Goal: Transaction & Acquisition: Purchase product/service

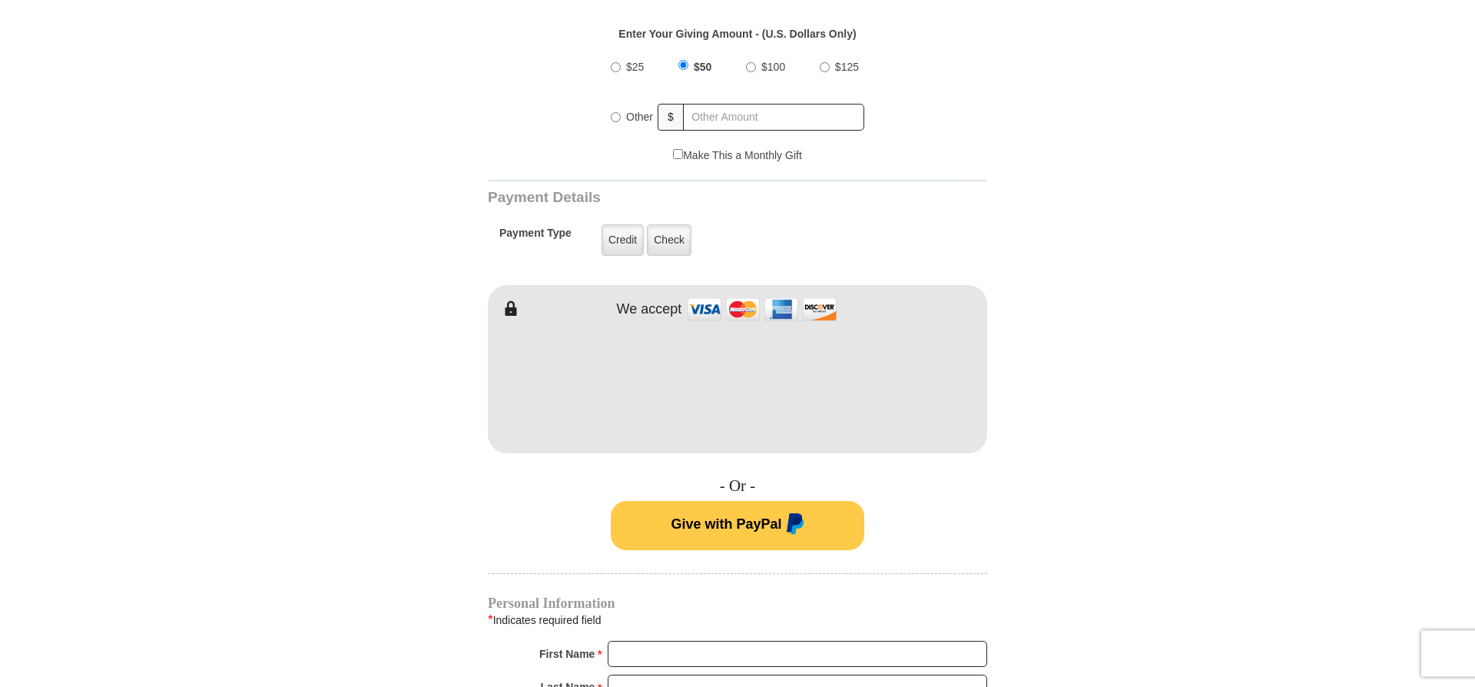
scroll to position [621, 0]
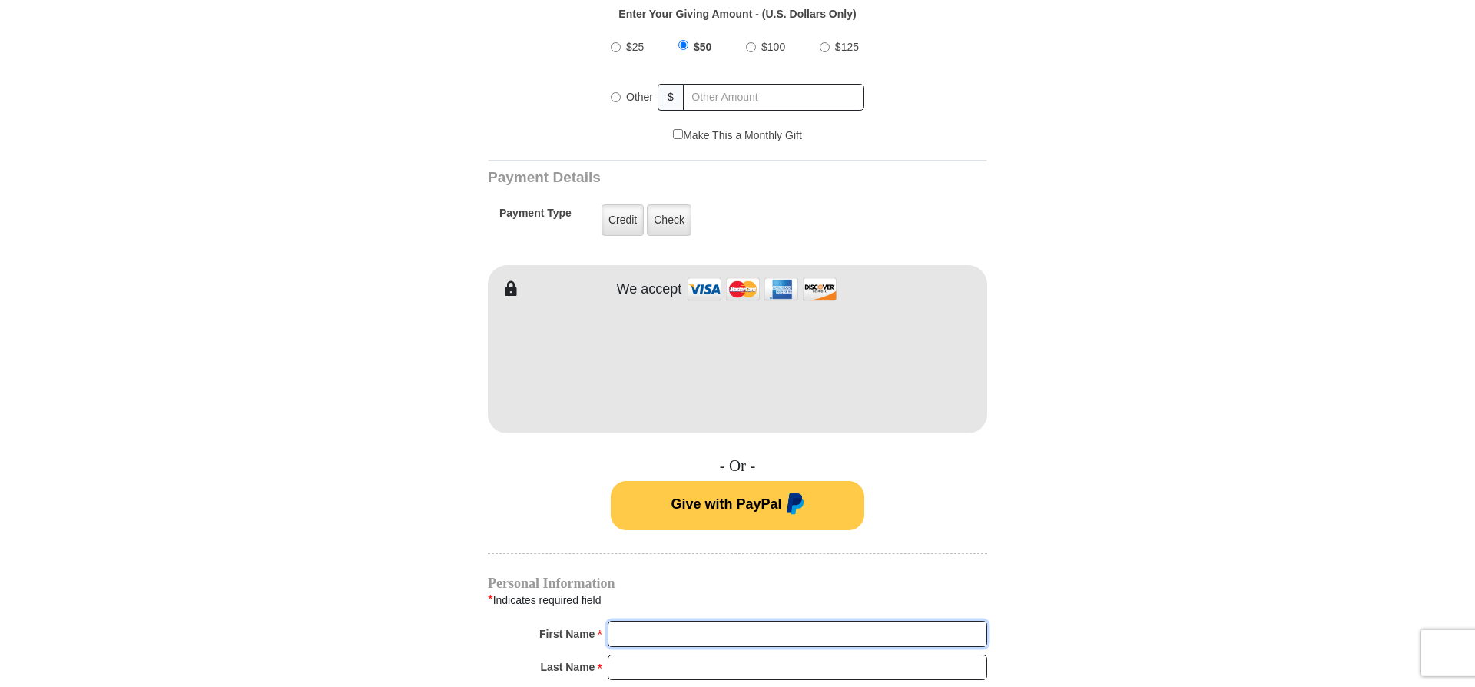
click at [635, 621] on input "First Name *" at bounding box center [796, 634] width 379 height 26
type input "Carole"
type input "Prieto"
type input "21cprieto@gmail.com"
type input "228 E Main St"
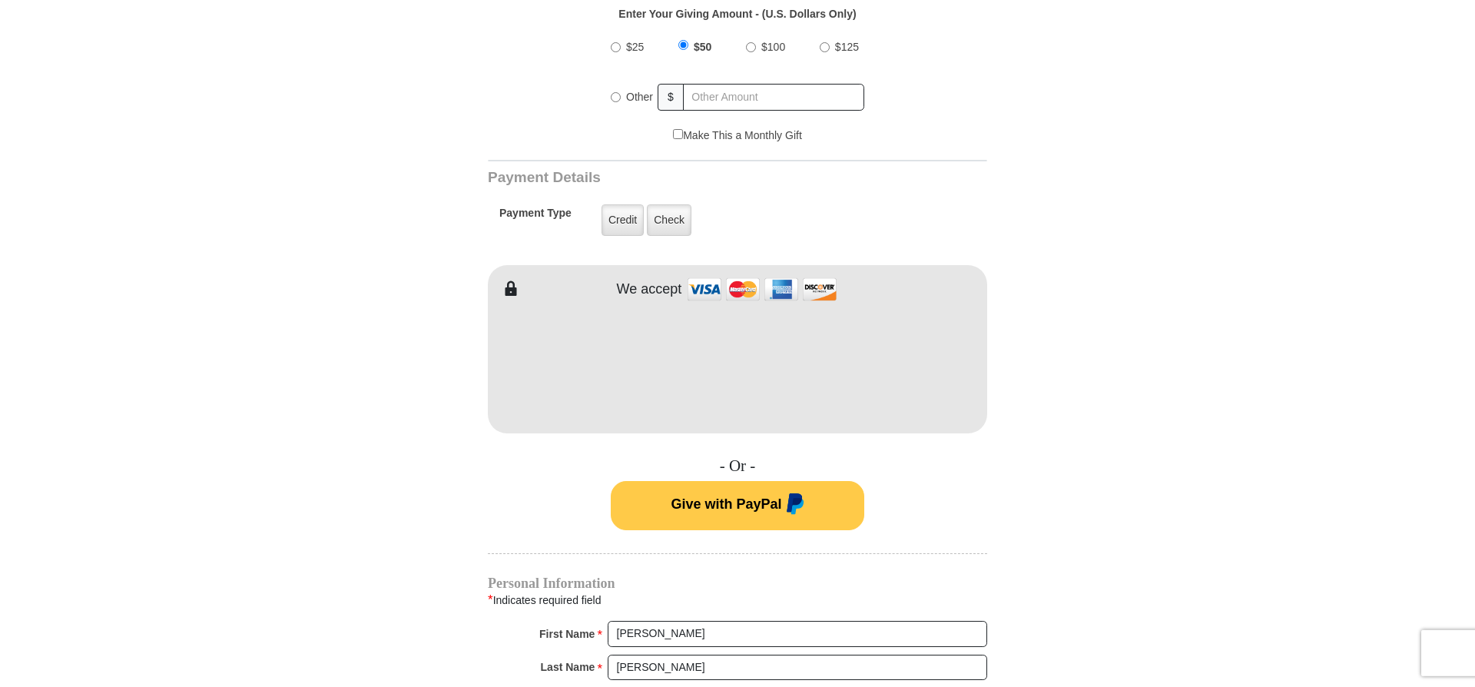
type input "Port Jervis"
select select "NY"
type input "12771-2234"
type input "8458561808"
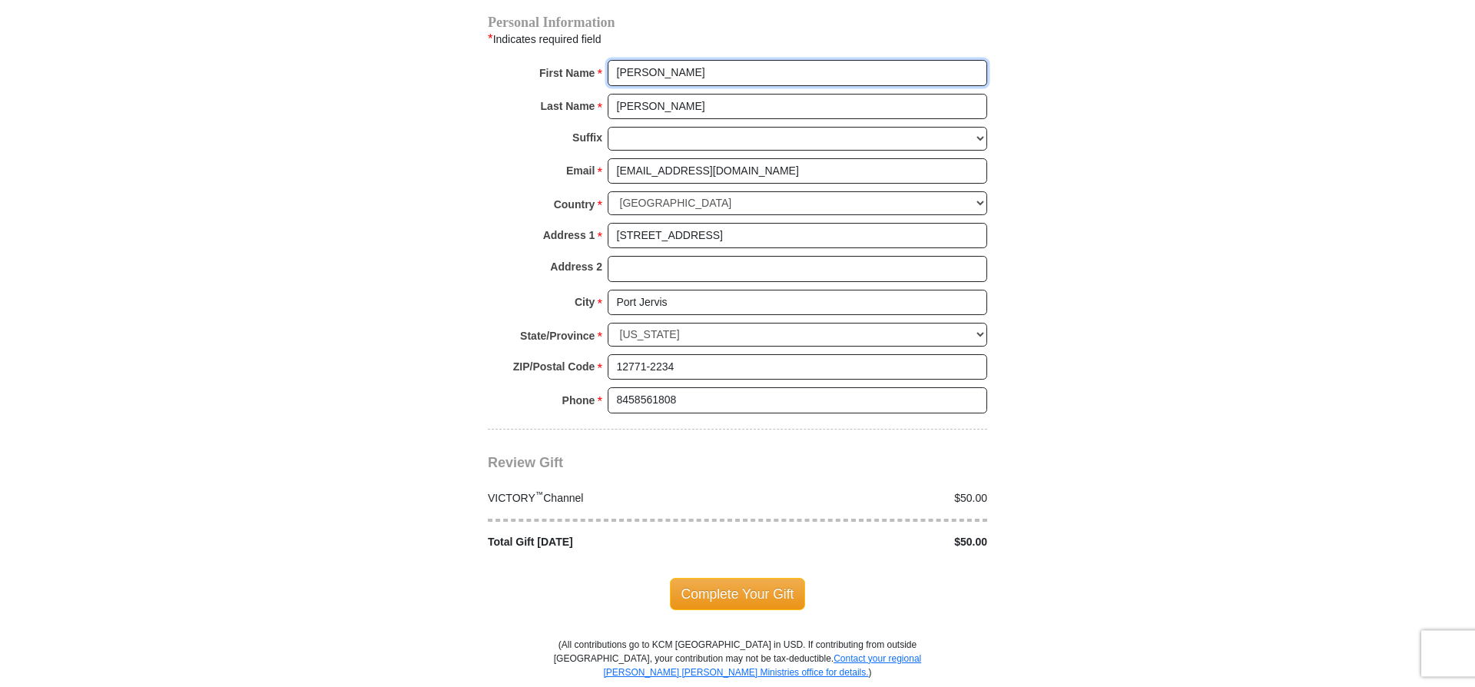
scroll to position [1176, 0]
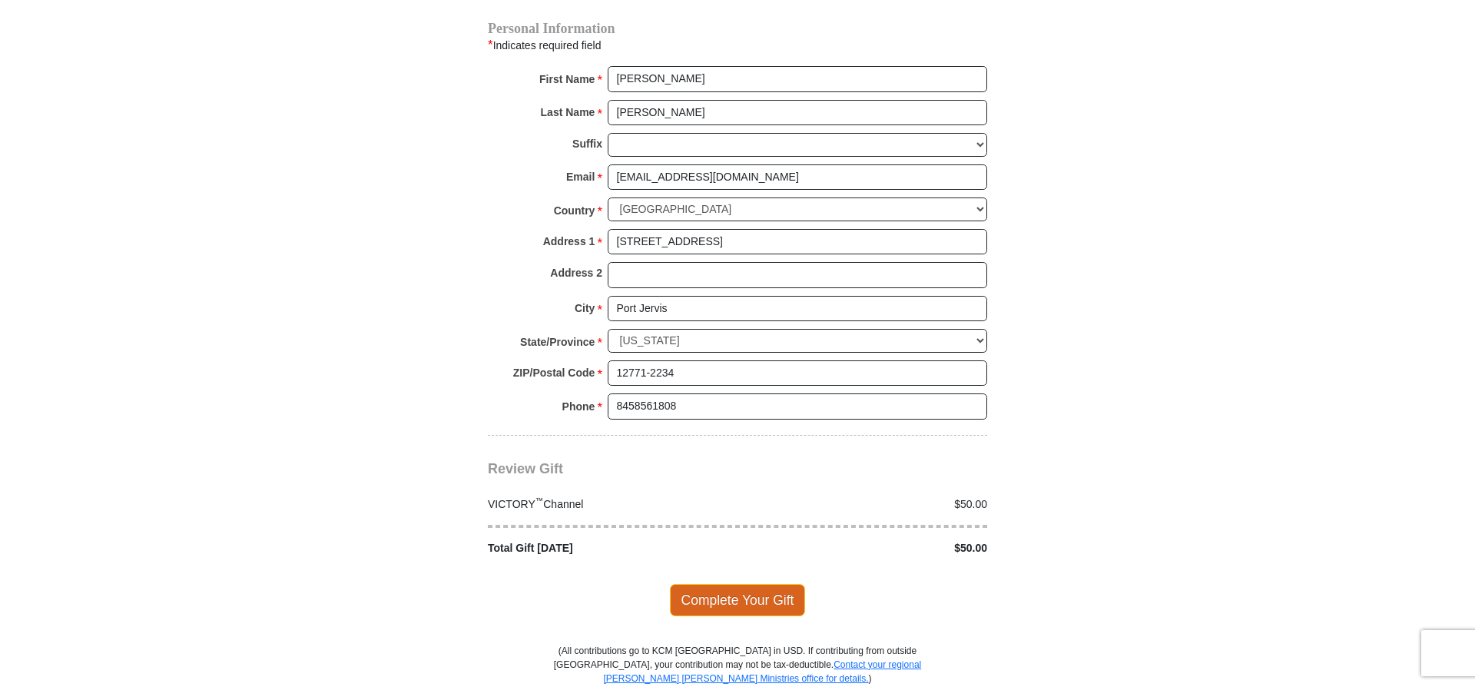
click at [734, 591] on span "Complete Your Gift" at bounding box center [738, 600] width 136 height 32
